Goal: Task Accomplishment & Management: Use online tool/utility

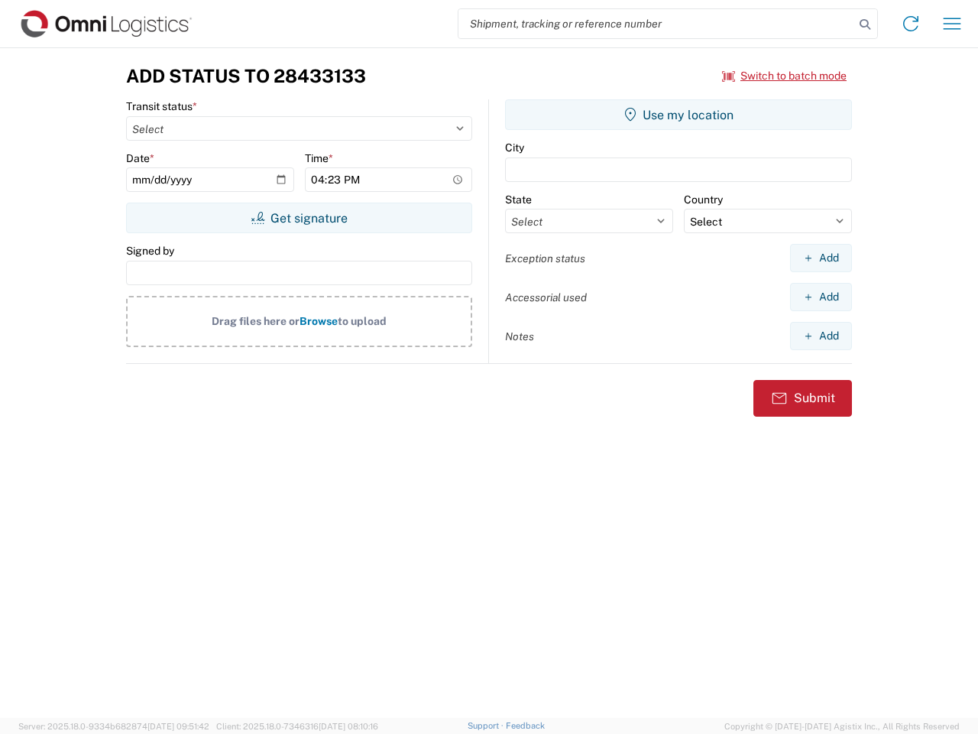
click at [656, 24] on input "search" at bounding box center [656, 23] width 396 height 29
click at [865, 24] on icon at bounding box center [864, 24] width 21 height 21
click at [911, 24] on icon at bounding box center [911, 23] width 24 height 24
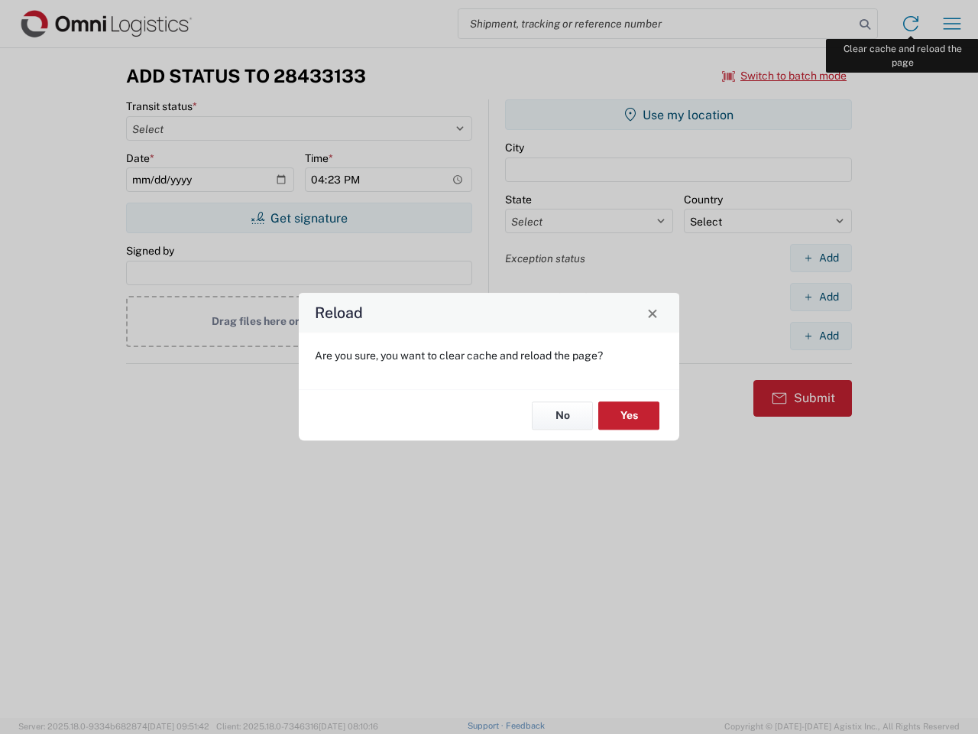
click at [952, 24] on div "Reload Are you sure, you want to clear cache and reload the page? No Yes" at bounding box center [489, 367] width 978 height 734
click at [785, 76] on div "Reload Are you sure, you want to clear cache and reload the page? No Yes" at bounding box center [489, 367] width 978 height 734
click at [299, 218] on div "Reload Are you sure, you want to clear cache and reload the page? No Yes" at bounding box center [489, 367] width 978 height 734
click at [679, 115] on div "Reload Are you sure, you want to clear cache and reload the page? No Yes" at bounding box center [489, 367] width 978 height 734
click at [821, 258] on div "Reload Are you sure, you want to clear cache and reload the page? No Yes" at bounding box center [489, 367] width 978 height 734
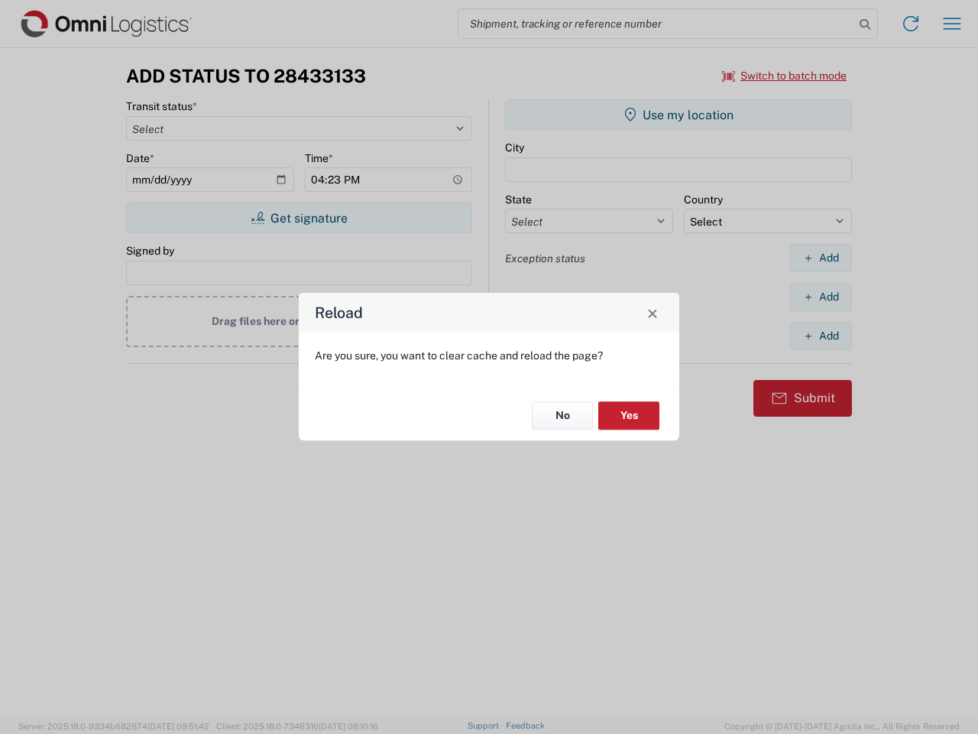
click at [821, 296] on div "Reload Are you sure, you want to clear cache and reload the page? No Yes" at bounding box center [489, 367] width 978 height 734
click at [821, 335] on div "Reload Are you sure, you want to clear cache and reload the page? No Yes" at bounding box center [489, 367] width 978 height 734
